Goal: Navigation & Orientation: Understand site structure

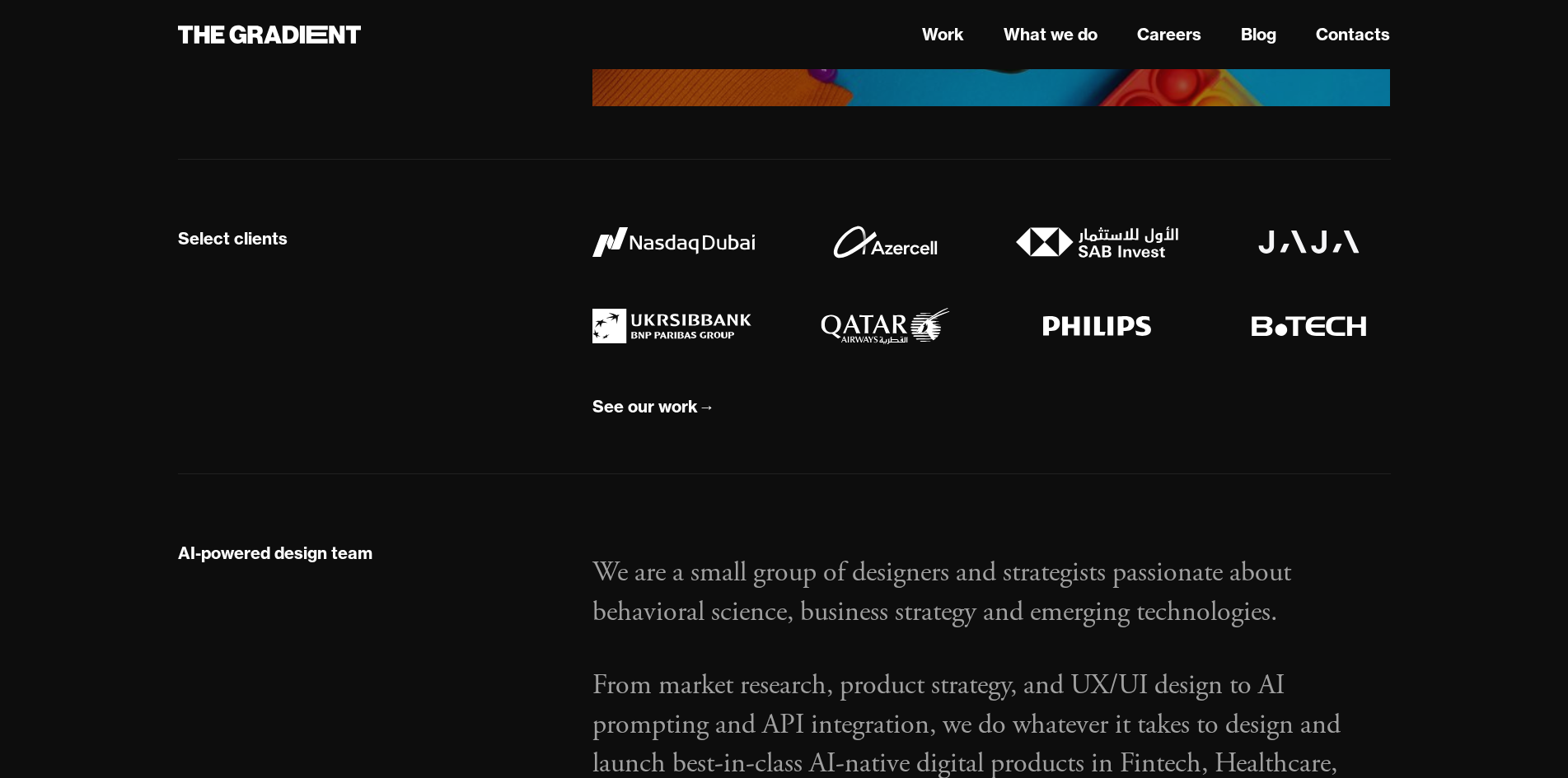
scroll to position [1647, 0]
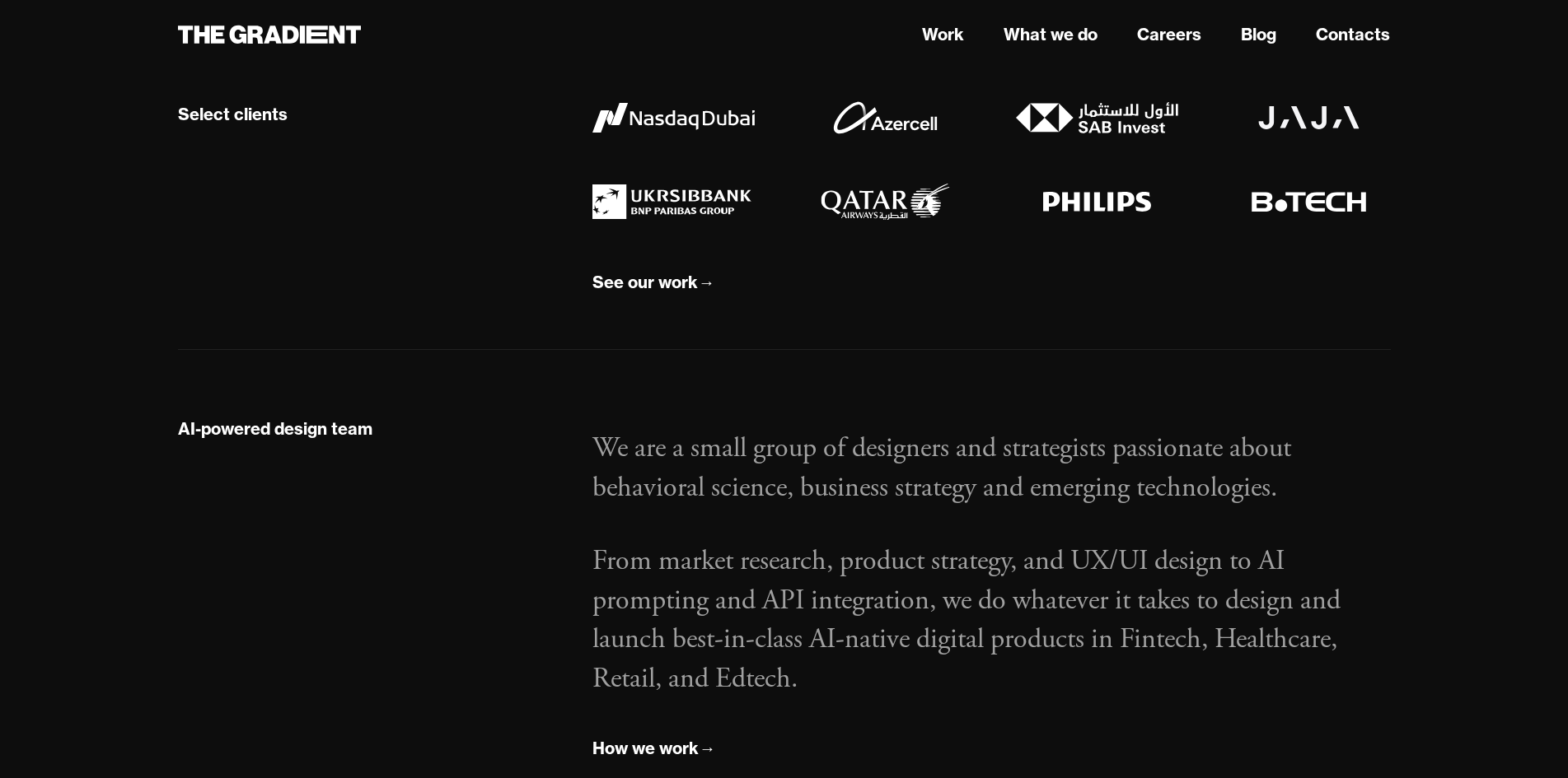
click at [901, 220] on img at bounding box center [885, 202] width 163 height 36
click at [656, 294] on div "See our work" at bounding box center [645, 283] width 105 height 22
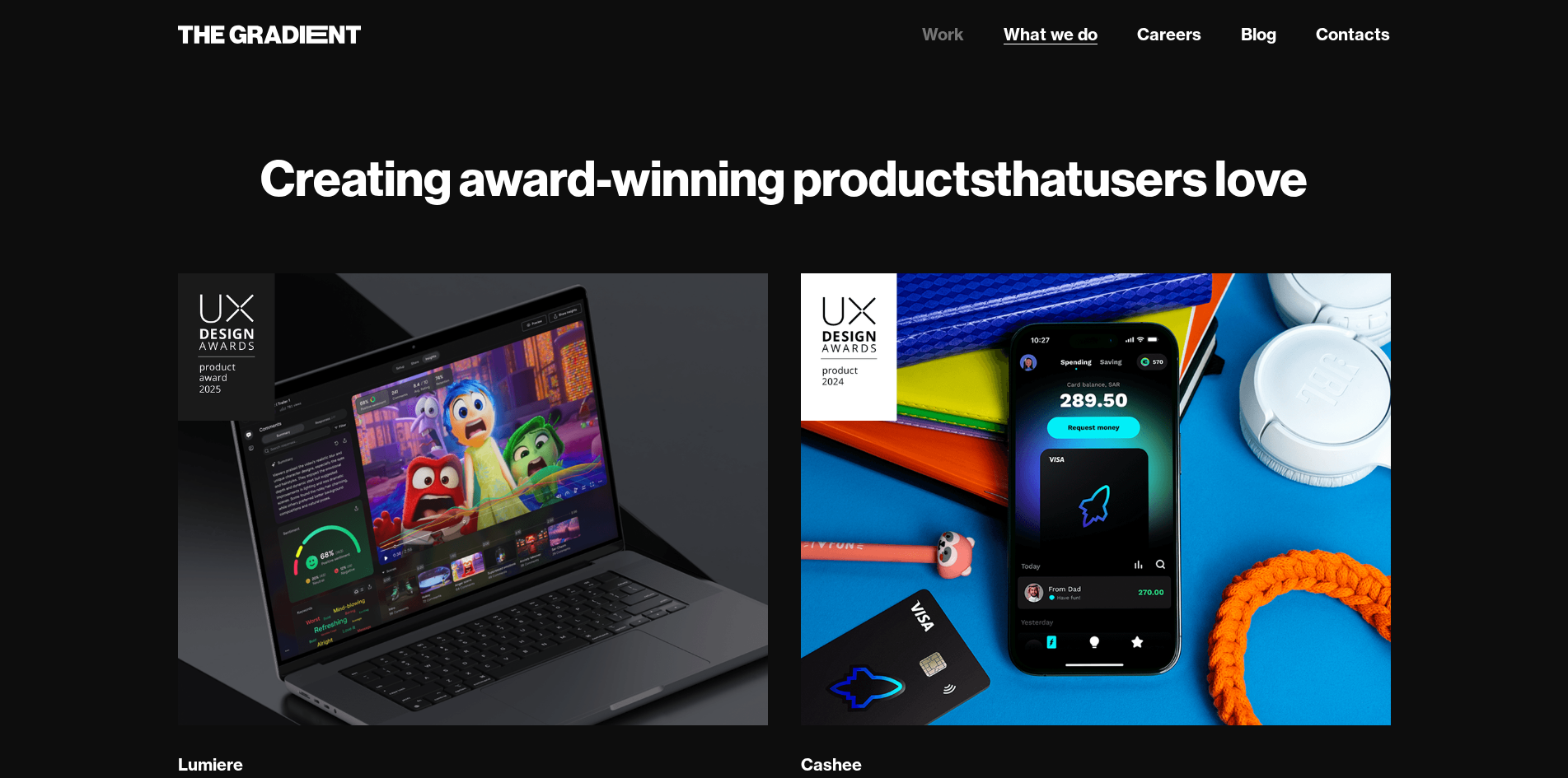
click at [1050, 36] on link "What we do" at bounding box center [1050, 35] width 94 height 25
